Goal: Task Accomplishment & Management: Complete application form

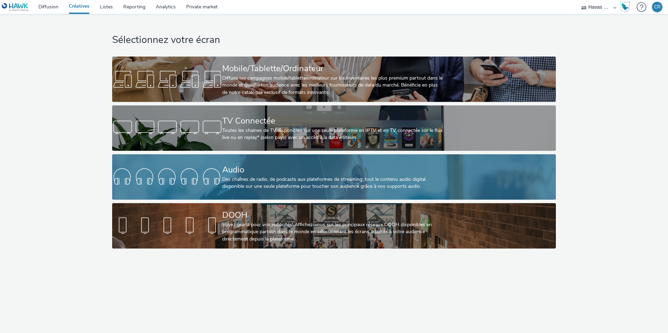
click at [257, 183] on div "Des chaînes de radio, de podcasts aux plateformes de streaming: tout le contenu…" at bounding box center [332, 183] width 221 height 14
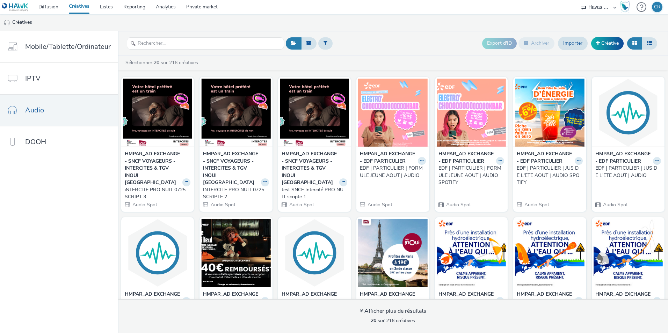
click at [546, 179] on div "EDF | PARTICULIER | JUS DE L'ETE AOUT | AUDIO SPOTIFY" at bounding box center [548, 175] width 63 height 21
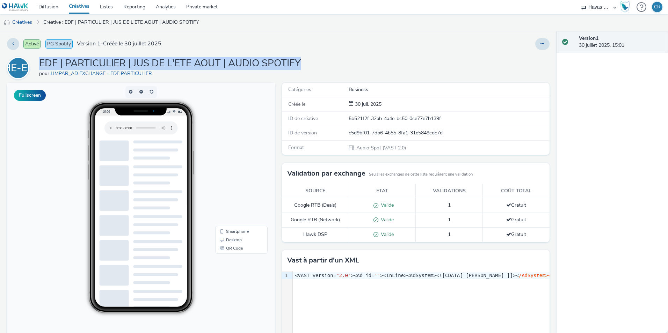
drag, startPoint x: 304, startPoint y: 63, endPoint x: 36, endPoint y: 60, distance: 268.8
click at [36, 60] on div "HE-EP EDF | PARTICULIER | JUS DE L'ETE AOUT | AUDIO SPOTIFY pour HMPAR_AD EXCHA…" at bounding box center [278, 68] width 543 height 22
copy h1 "EDF | PARTICULIER | JUS DE L'ETE AOUT | AUDIO SPOTIFY"
click at [305, 60] on div "HE-EP EDF | PARTICULIER | JUS DE L'ETE AOUT | AUDIO SPOTIFY pour HMPAR_AD EXCHA…" at bounding box center [278, 68] width 543 height 22
drag, startPoint x: 303, startPoint y: 63, endPoint x: 41, endPoint y: 59, distance: 262.5
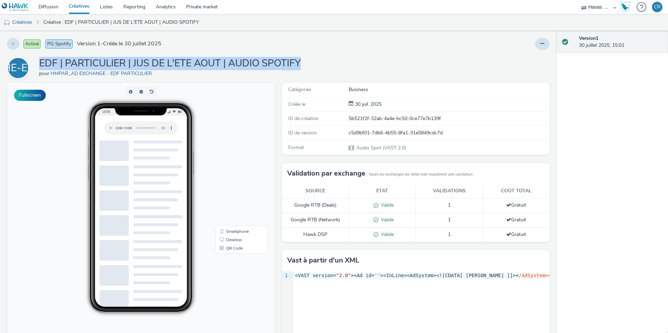
click at [41, 59] on div "HE-EP EDF | PARTICULIER | JUS DE L'ETE AOUT | AUDIO SPOTIFY pour HMPAR_AD EXCHA…" at bounding box center [278, 68] width 543 height 22
copy h1 "EDF | PARTICULIER | JUS DE L'ETE AOUT | AUDIO SPOTIFY"
click at [24, 23] on link "Créatives" at bounding box center [18, 22] width 36 height 17
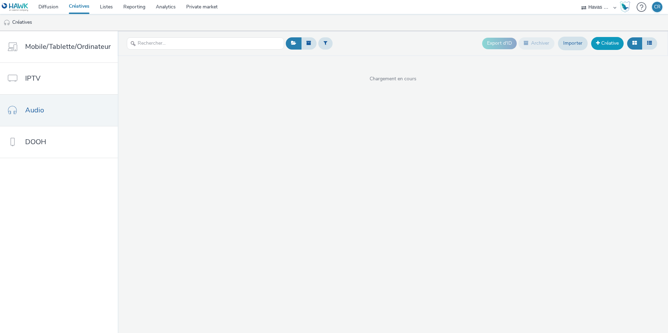
click at [606, 44] on link "Créative" at bounding box center [607, 43] width 33 height 13
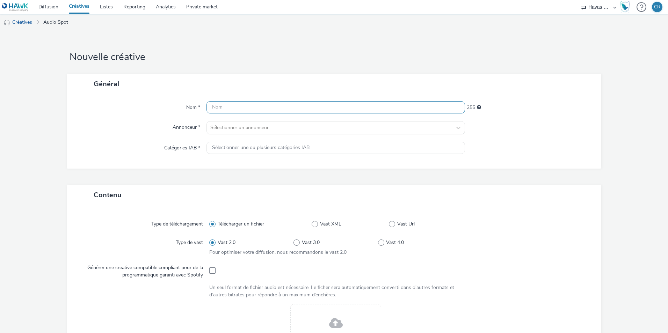
click at [268, 107] on input "text" at bounding box center [336, 107] width 259 height 12
paste input "EDF | PARTICULIER | JUS DE L'ETE AOUT | AUDIO SPOTIFY"
drag, startPoint x: 282, startPoint y: 106, endPoint x: 258, endPoint y: 107, distance: 23.8
click at [258, 107] on input "EDF | PARTICULIER | JUS DE L'ETE AOUT | AUDIO SPOTIFY" at bounding box center [336, 107] width 259 height 12
drag, startPoint x: 343, startPoint y: 107, endPoint x: 392, endPoint y: 121, distance: 51.5
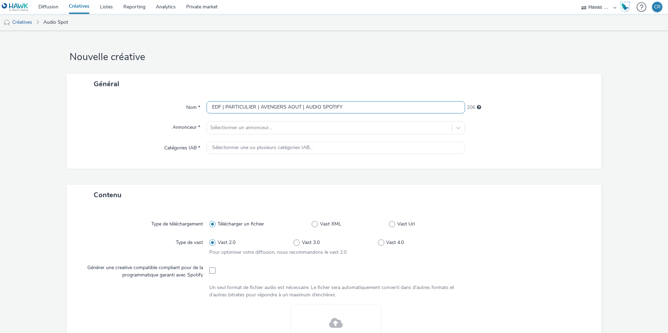
click at [343, 107] on input "EDF | PARTICULIER | AVENGERS AOUT | AUDIO SPOTIFY" at bounding box center [336, 107] width 259 height 12
click at [338, 107] on input "EDF | PARTICULIER | AVENGERS AOUT | AUDIO SPOTIFY" at bounding box center [336, 107] width 259 height 12
drag, startPoint x: 344, startPoint y: 107, endPoint x: 321, endPoint y: 109, distance: 22.8
click at [321, 109] on input "EDF | PARTICULIER | AVENGERS AOUT | AUDIO SPOTIFY" at bounding box center [336, 107] width 259 height 12
type input "EDF | PARTICULIER | AVENGERS AOUT | AUDIO 100%"
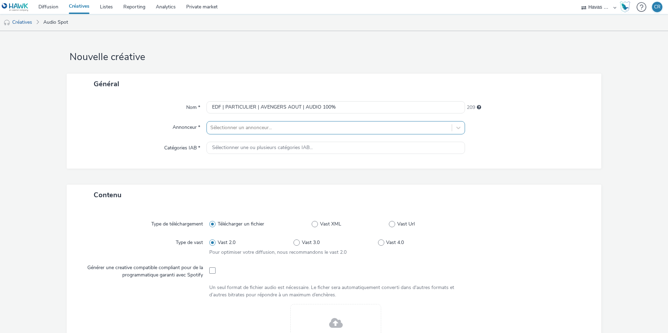
click at [252, 127] on div at bounding box center [329, 128] width 238 height 8
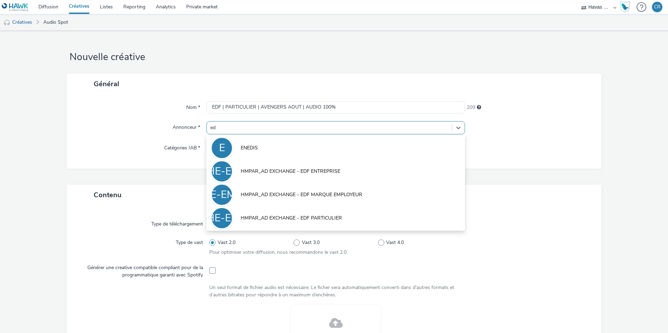
type input "edf"
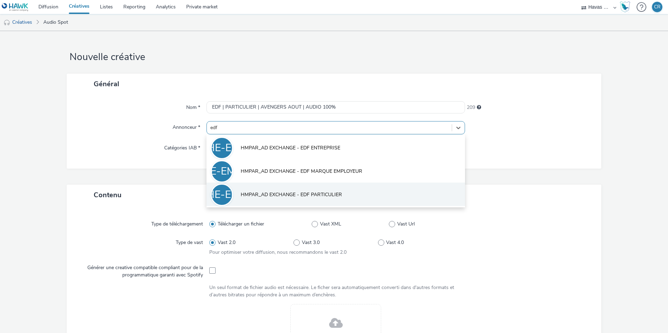
click at [310, 197] on span "HMPAR_AD EXCHANGE - EDF PARTICULIER" at bounding box center [291, 195] width 101 height 7
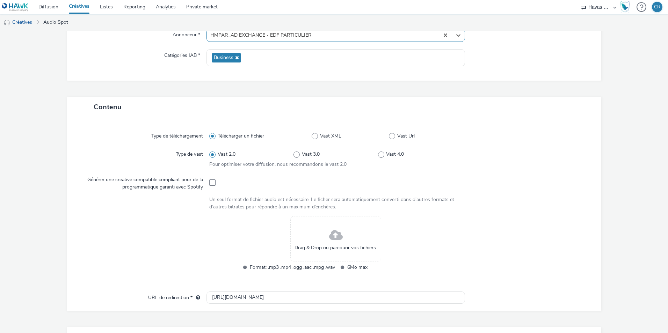
scroll to position [105, 0]
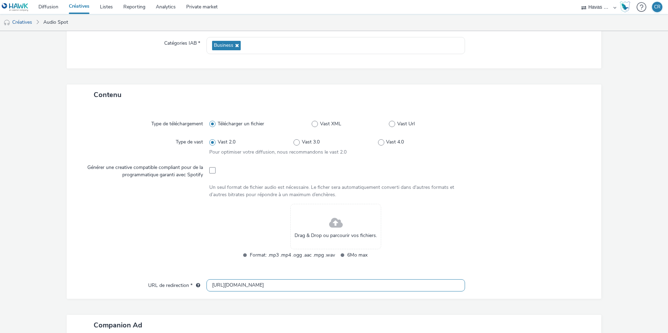
drag, startPoint x: 254, startPoint y: 282, endPoint x: 185, endPoint y: 282, distance: 68.9
click at [185, 282] on div "URL de redirection * [URL][DOMAIN_NAME]" at bounding box center [334, 286] width 521 height 13
paste input "s://[DOMAIN_NAME][URL]"
type input "[URL][DOMAIN_NAME]"
click at [162, 246] on div at bounding box center [144, 236] width 130 height 64
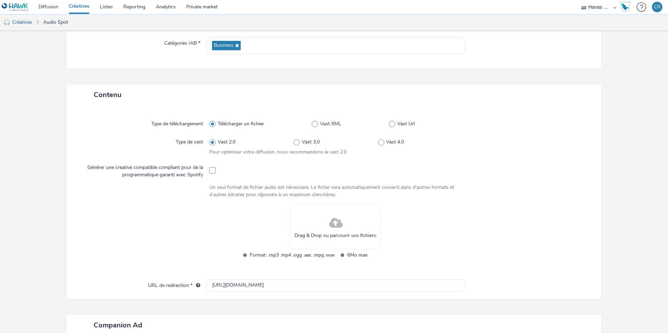
scroll to position [0, 0]
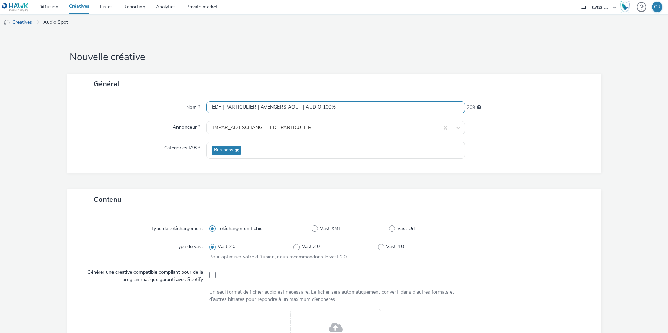
drag, startPoint x: 342, startPoint y: 106, endPoint x: 158, endPoint y: 104, distance: 184.2
click at [158, 104] on div "Nom * EDF | PARTICULIER | AVENGERS AOUT | AUDIO 100% 209" at bounding box center [334, 107] width 521 height 13
click at [156, 196] on div "Contenu" at bounding box center [334, 199] width 535 height 21
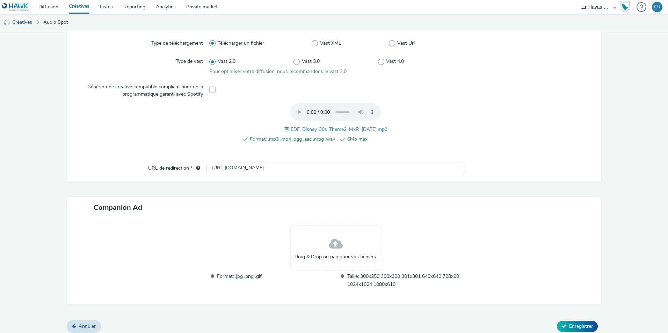
scroll to position [190, 0]
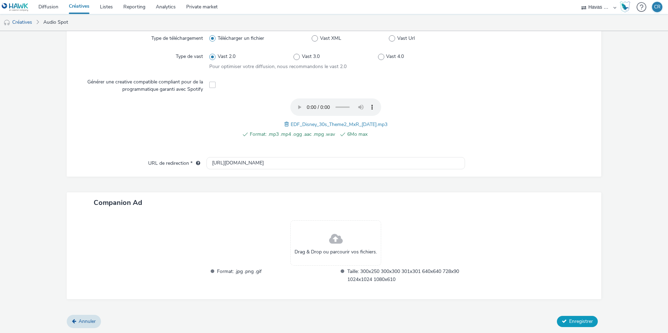
click at [570, 320] on span "Enregistrer" at bounding box center [581, 321] width 24 height 7
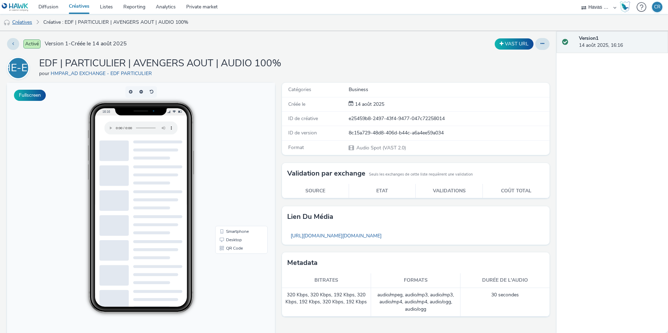
click at [28, 20] on link "Créatives" at bounding box center [18, 22] width 36 height 17
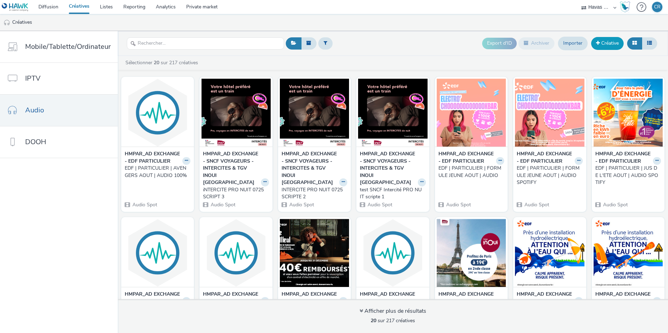
click at [607, 43] on link "Créative" at bounding box center [607, 43] width 33 height 13
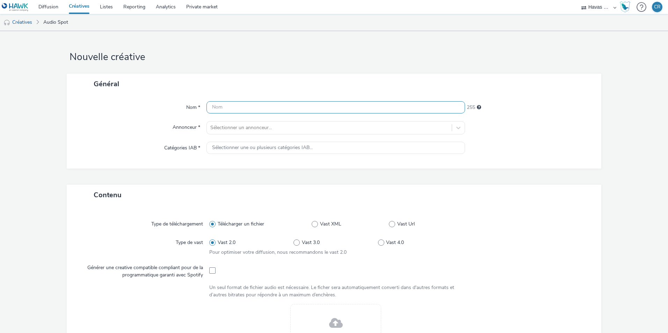
click at [264, 106] on input "text" at bounding box center [336, 107] width 259 height 12
paste input "EDF | PARTICULIER | AVENGERS AOUT | AUDIO 100%"
drag, startPoint x: 337, startPoint y: 108, endPoint x: 320, endPoint y: 108, distance: 16.4
click at [320, 108] on input "EDF | PARTICULIER | AVENGERS AOUT | AUDIO 100%" at bounding box center [336, 107] width 259 height 12
type input "EDF | PARTICULIER | AVENGERS AOUT | AUDIO SPOTIFY"
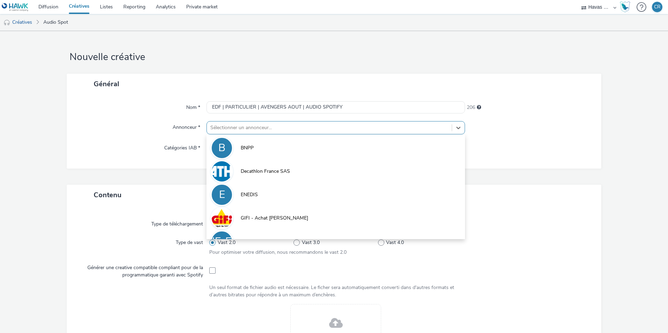
click at [325, 128] on div at bounding box center [329, 128] width 238 height 8
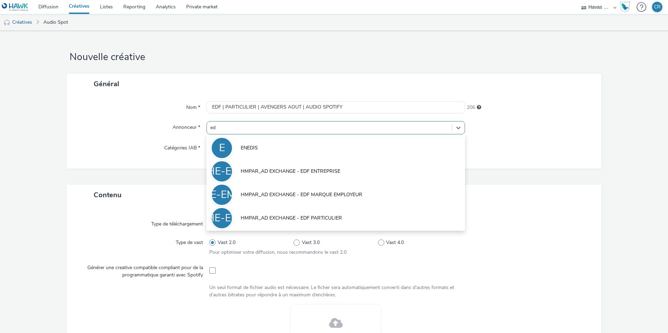
type input "edf"
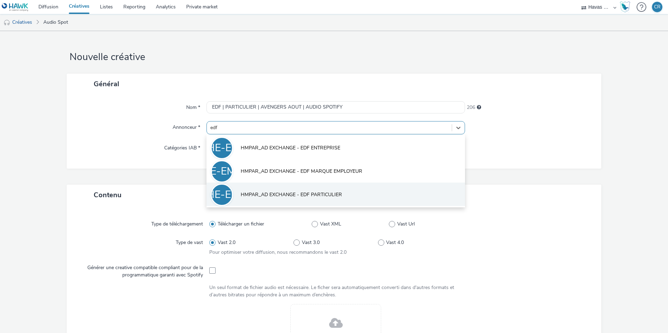
click at [312, 192] on span "HMPAR_AD EXCHANGE - EDF PARTICULIER" at bounding box center [291, 195] width 101 height 7
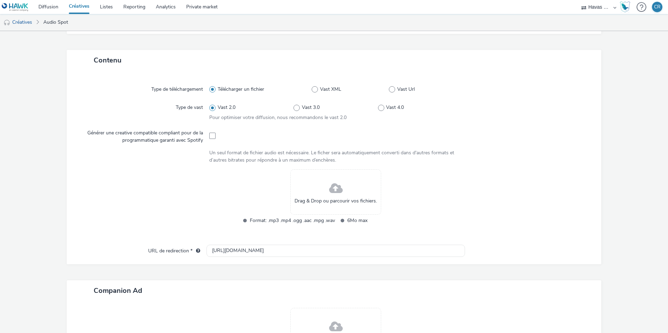
scroll to position [140, 0]
drag, startPoint x: 281, startPoint y: 247, endPoint x: 183, endPoint y: 247, distance: 97.2
click at [183, 247] on div "URL de redirection * [URL][DOMAIN_NAME]" at bounding box center [334, 251] width 521 height 13
paste input "s://[DOMAIN_NAME][URL]"
type input "[URL][DOMAIN_NAME]"
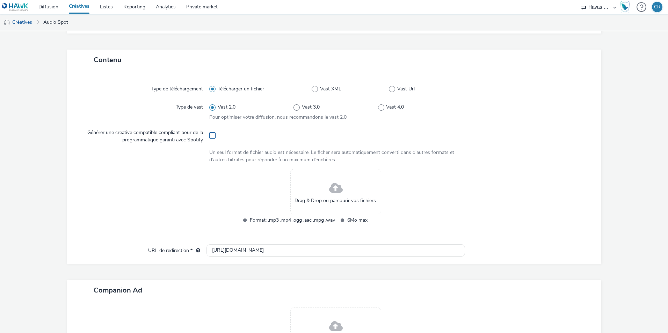
click at [210, 135] on span at bounding box center [212, 135] width 6 height 6
checkbox input "true"
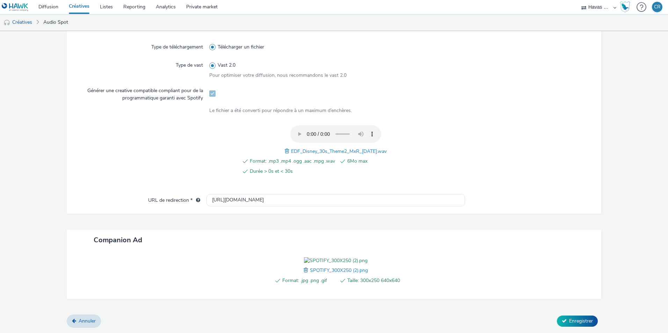
scroll to position [222, 0]
click at [580, 322] on span "Enregistrer" at bounding box center [581, 321] width 24 height 7
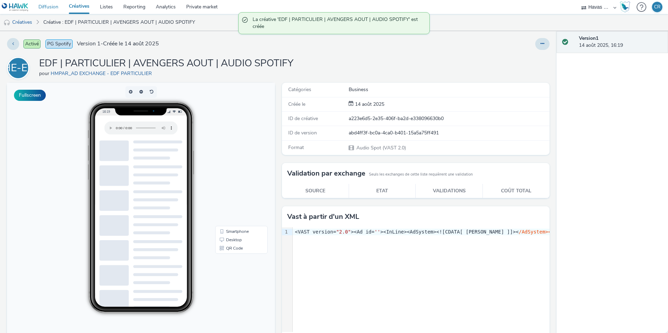
click at [46, 6] on link "Diffusion" at bounding box center [48, 7] width 30 height 14
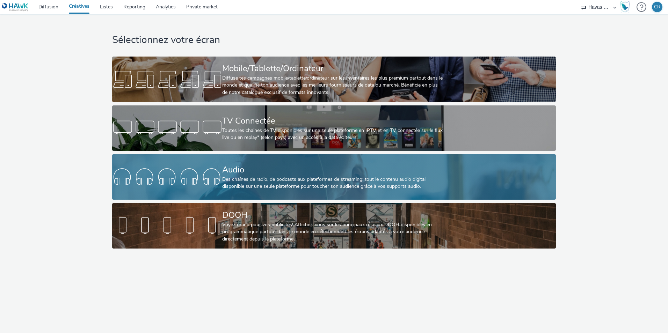
click at [287, 180] on div "Des chaînes de radio, de podcasts aux plateformes de streaming: tout le contenu…" at bounding box center [332, 183] width 221 height 14
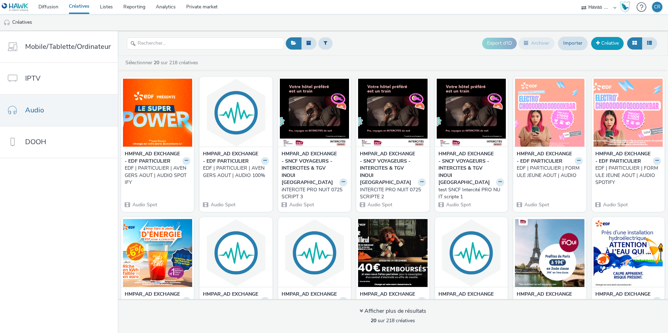
click at [609, 41] on link "Créative" at bounding box center [607, 43] width 33 height 13
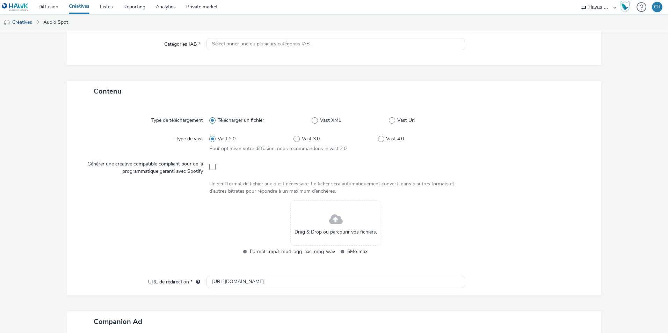
scroll to position [105, 0]
